Goal: Transaction & Acquisition: Purchase product/service

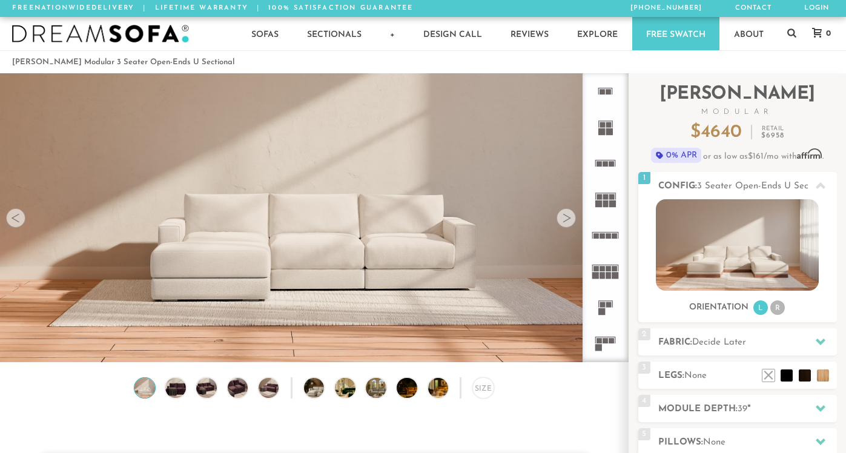
scroll to position [13221, 846]
click at [572, 222] on div at bounding box center [565, 217] width 19 height 19
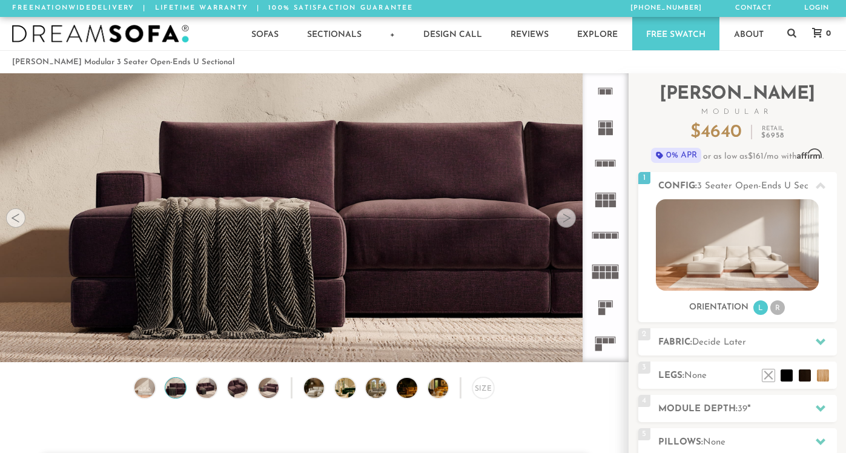
click at [572, 222] on div at bounding box center [565, 217] width 19 height 19
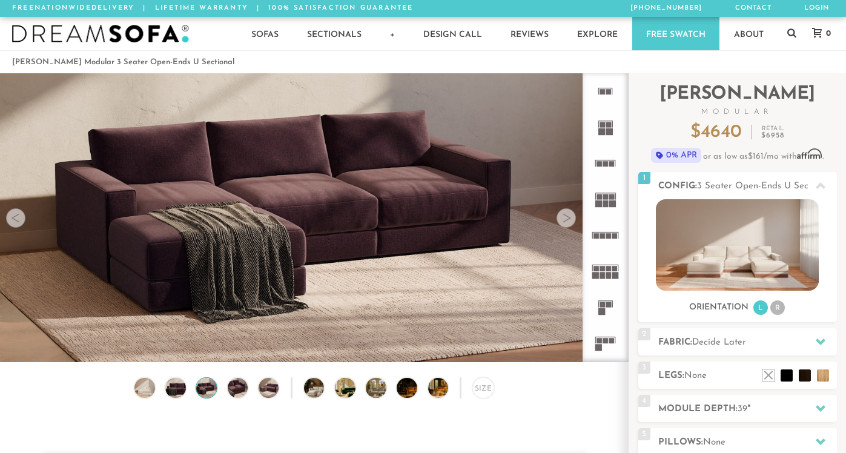
click at [572, 222] on div at bounding box center [565, 217] width 19 height 19
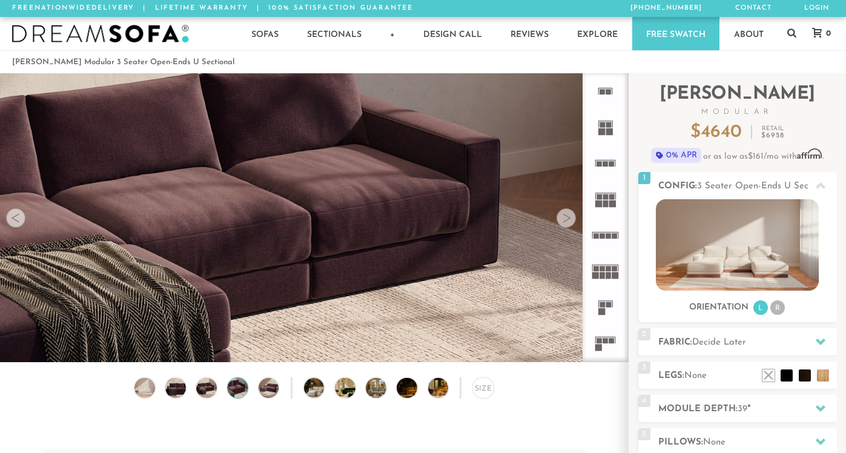
click at [572, 222] on div at bounding box center [565, 217] width 19 height 19
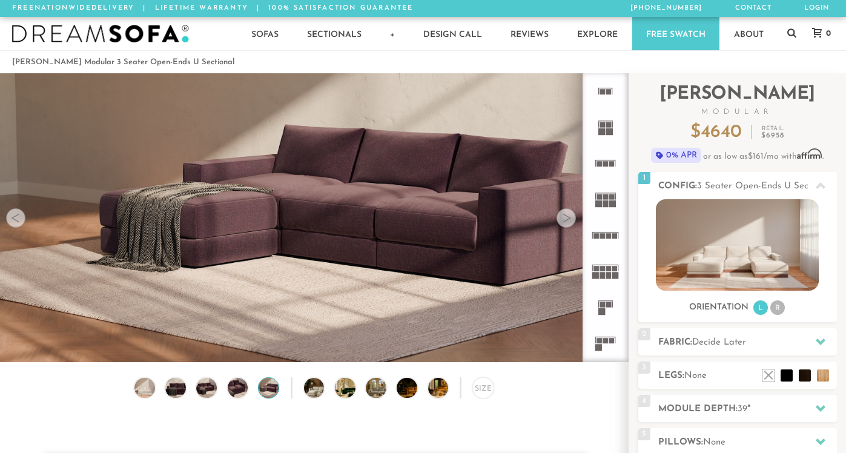
click at [572, 222] on div at bounding box center [565, 217] width 19 height 19
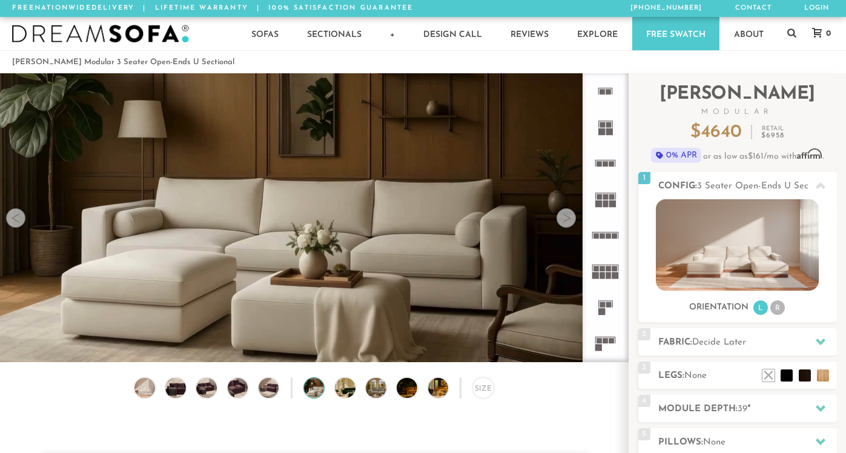
click at [572, 222] on div at bounding box center [565, 217] width 19 height 19
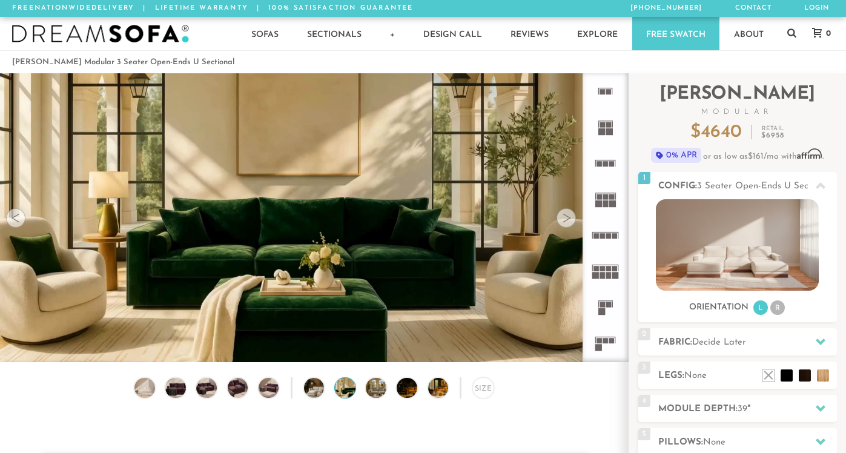
click at [572, 222] on div at bounding box center [565, 217] width 19 height 19
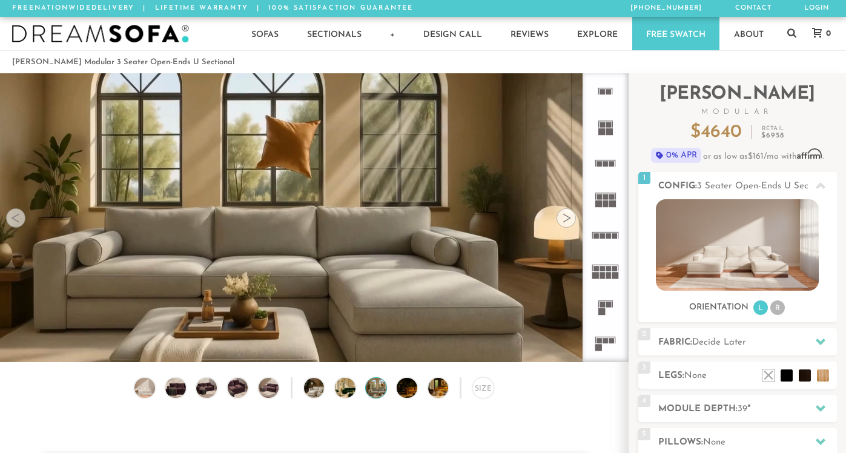
click at [572, 222] on div at bounding box center [565, 217] width 19 height 19
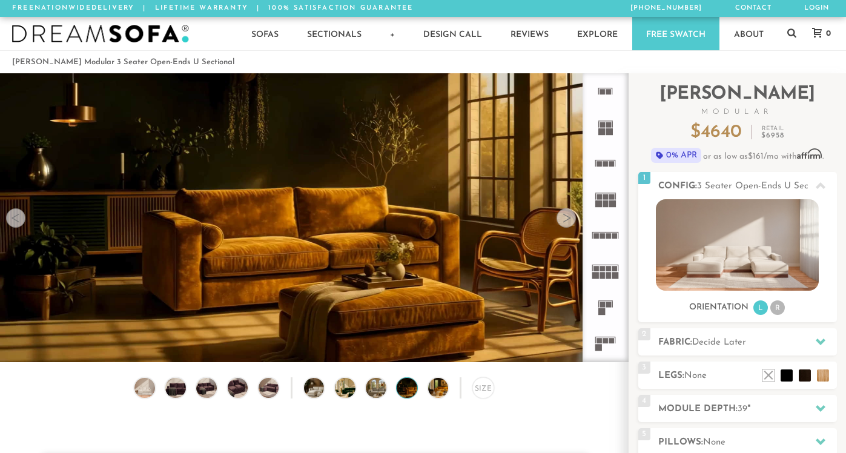
click at [572, 222] on div at bounding box center [565, 217] width 19 height 19
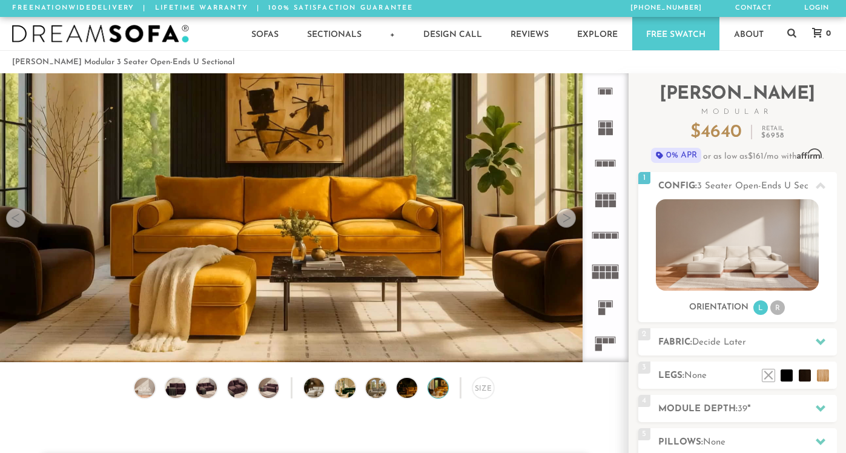
click at [572, 222] on div at bounding box center [565, 217] width 19 height 19
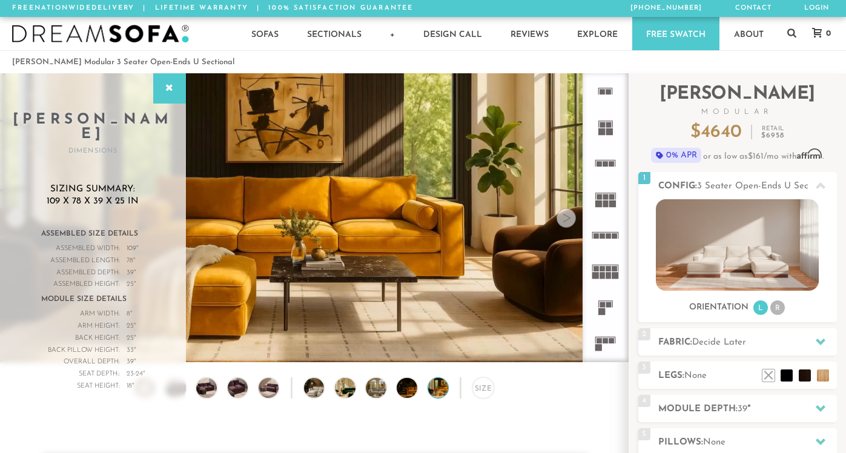
click at [570, 222] on div at bounding box center [565, 217] width 19 height 19
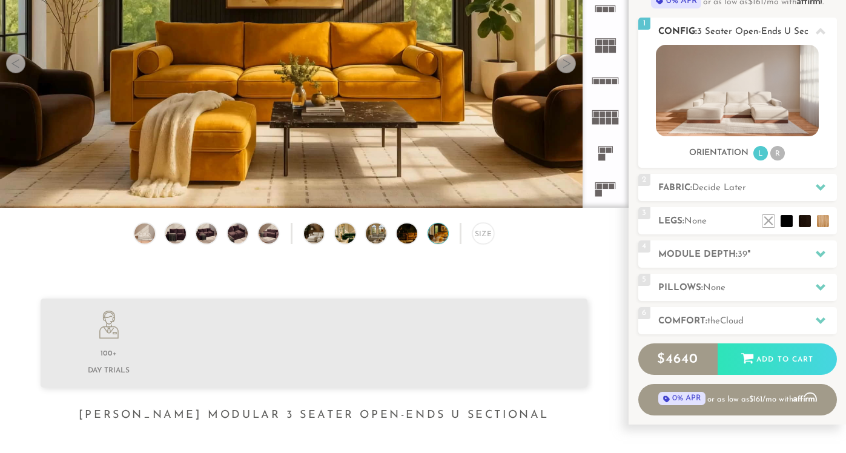
scroll to position [205, 0]
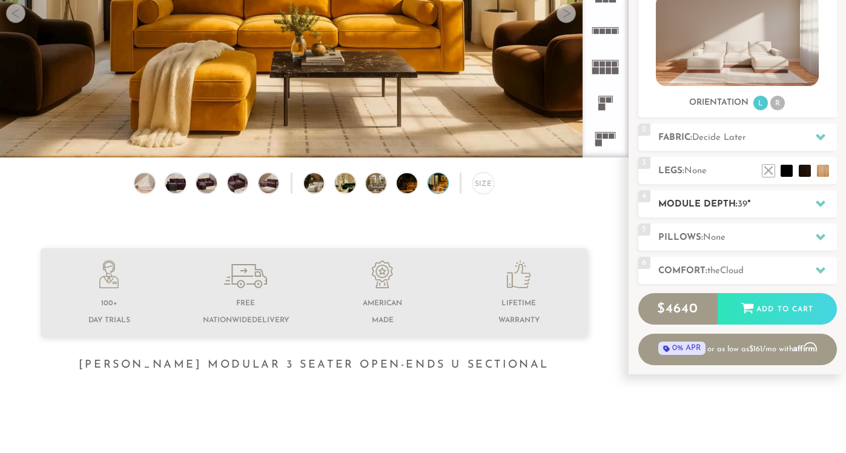
click at [674, 208] on h2 "Module Depth: 39 "" at bounding box center [747, 204] width 179 height 14
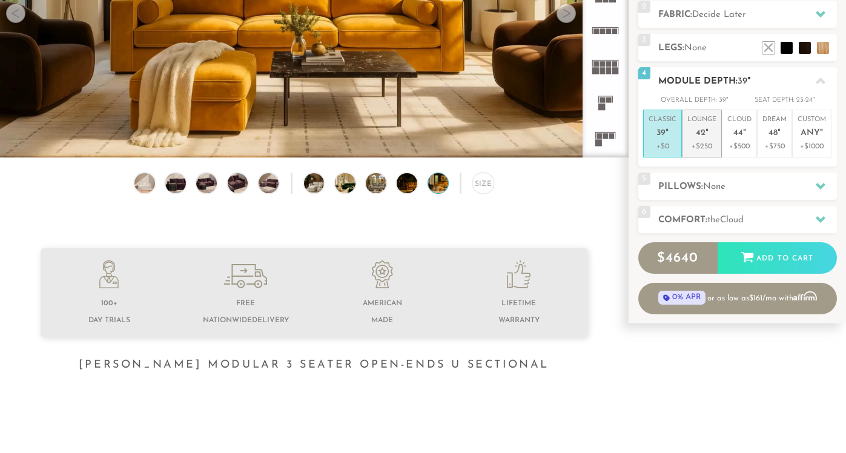
click at [709, 145] on p "+$250" at bounding box center [701, 146] width 29 height 11
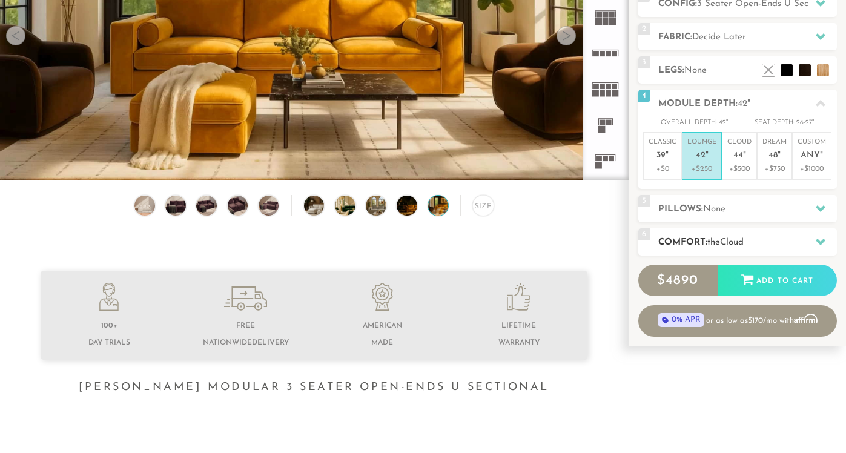
scroll to position [182, 0]
click at [705, 236] on h2 "Comfort: the Cloud" at bounding box center [747, 243] width 179 height 14
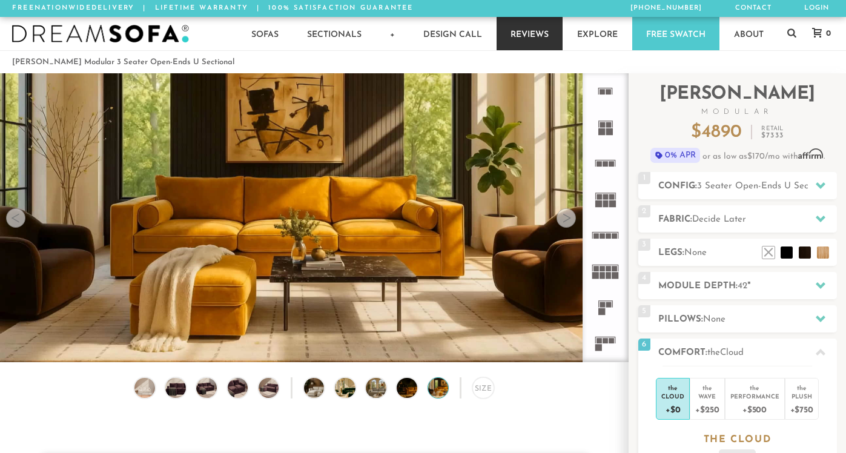
scroll to position [0, 0]
